Goal: Task Accomplishment & Management: Manage account settings

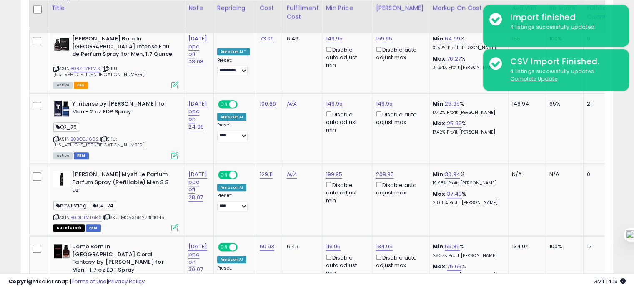
scroll to position [170, 343]
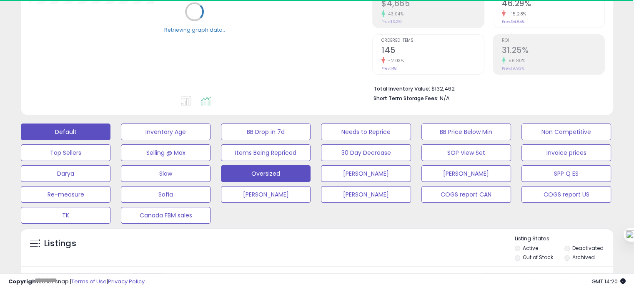
scroll to position [140, 0]
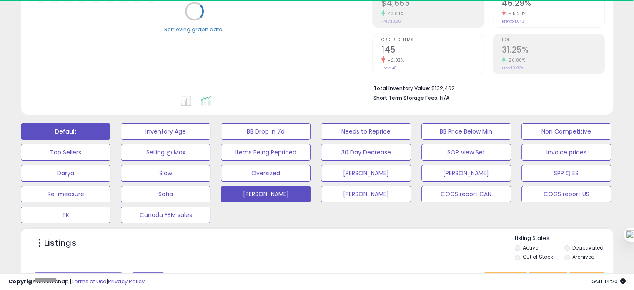
click at [211, 140] on button "[PERSON_NAME]" at bounding box center [166, 131] width 90 height 17
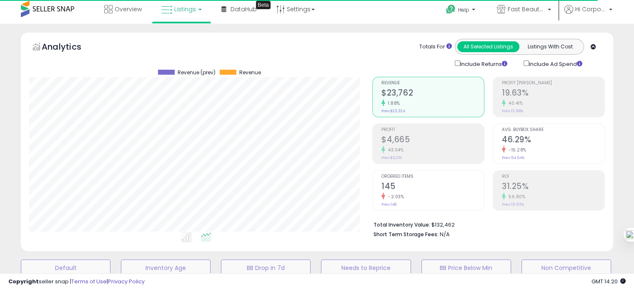
scroll to position [0, 0]
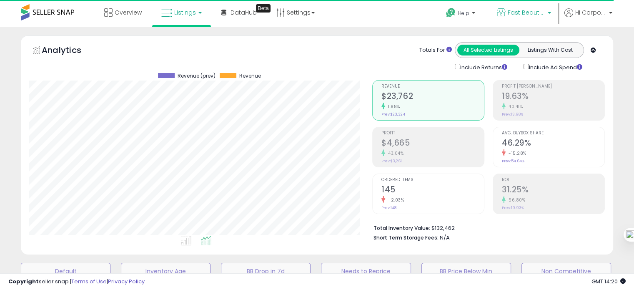
click at [505, 18] on p "Fast Beauty ([GEOGRAPHIC_DATA])" at bounding box center [524, 13] width 54 height 10
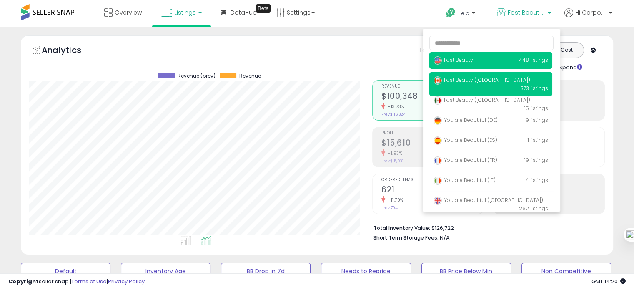
click at [451, 56] on span "Fast Beauty" at bounding box center [454, 59] width 40 height 7
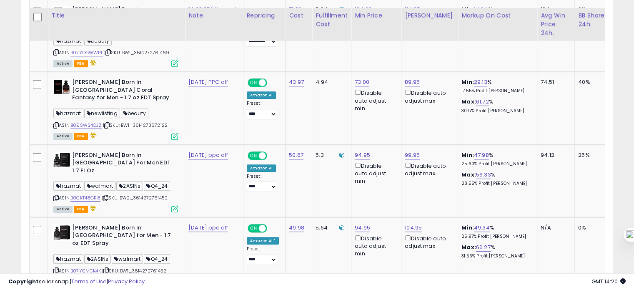
scroll to position [687, 0]
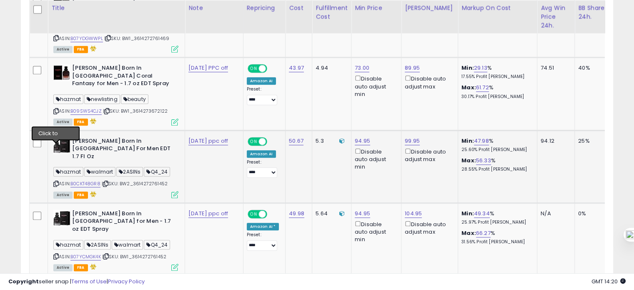
click at [55, 181] on icon at bounding box center [55, 183] width 5 height 5
